Goal: Task Accomplishment & Management: Manage account settings

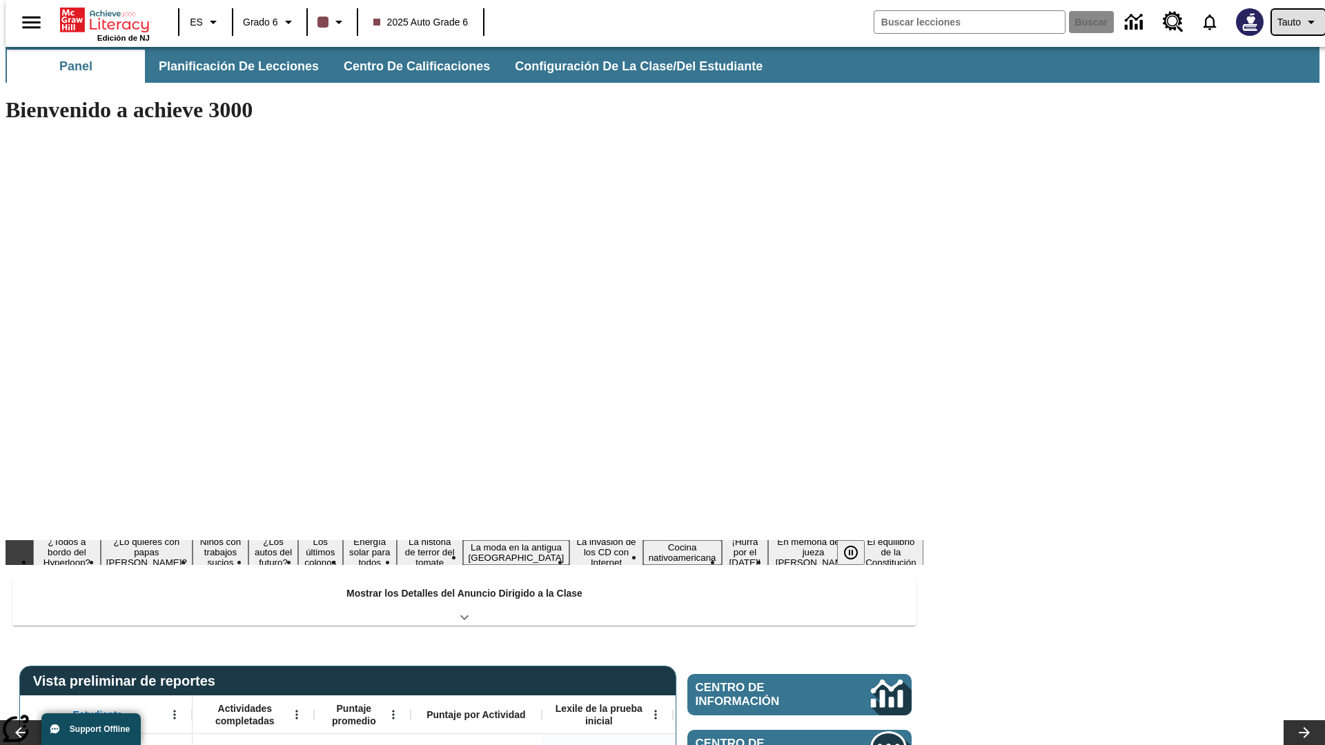
click at [1291, 22] on span "Tauto" at bounding box center [1289, 22] width 23 height 14
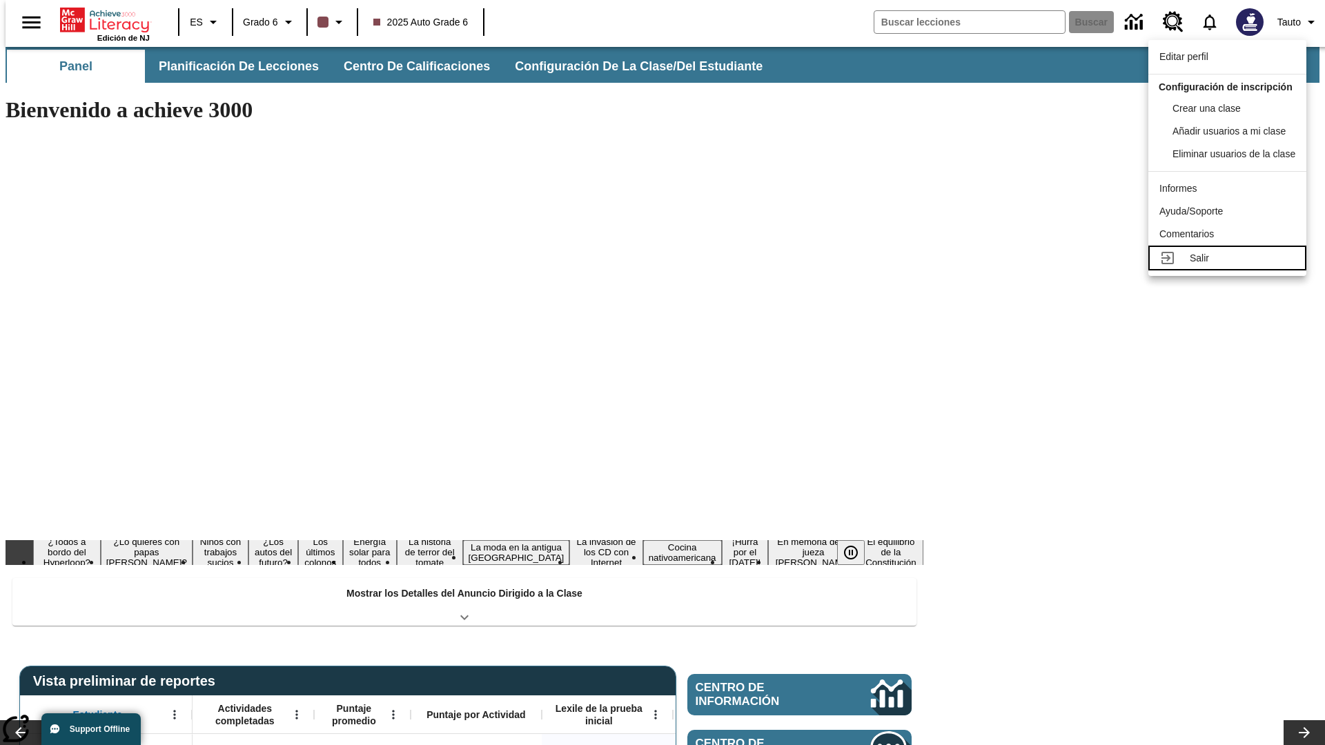
click at [1231, 266] on div "Salir" at bounding box center [1243, 258] width 106 height 14
